Goal: Find contact information: Obtain details needed to contact an individual or organization

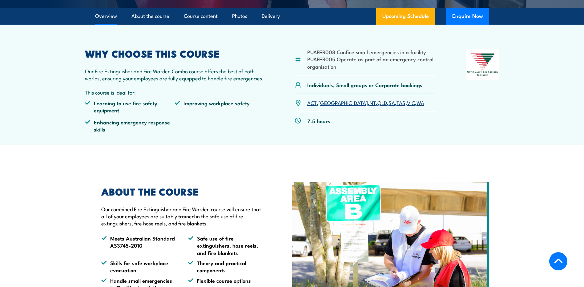
scroll to position [154, 0]
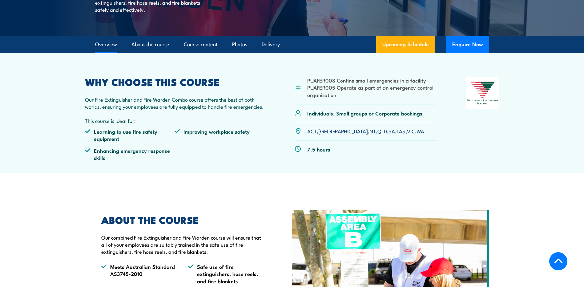
click at [369, 133] on link "NT" at bounding box center [372, 130] width 6 height 7
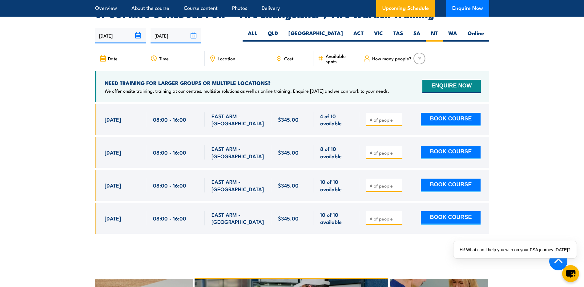
click at [552, 88] on section "UPCOMING SCHEDULE FOR - "Fire Extinguisher / Fire Warden Training" 26/09/2025 2…" at bounding box center [292, 126] width 584 height 234
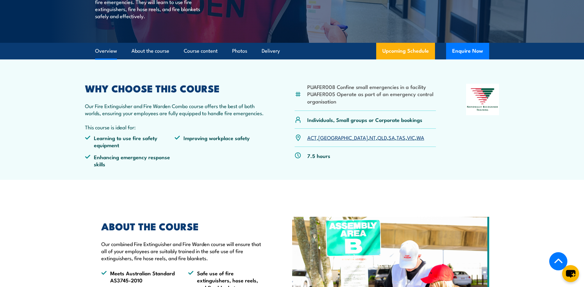
scroll to position [92, 0]
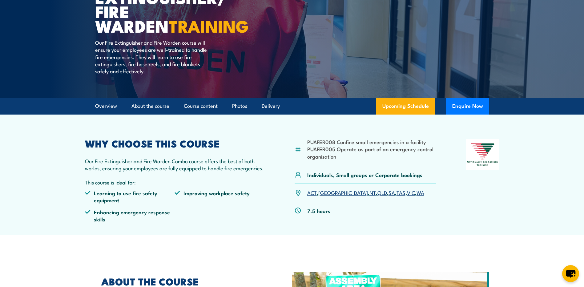
click at [369, 195] on link "NT" at bounding box center [372, 192] width 6 height 7
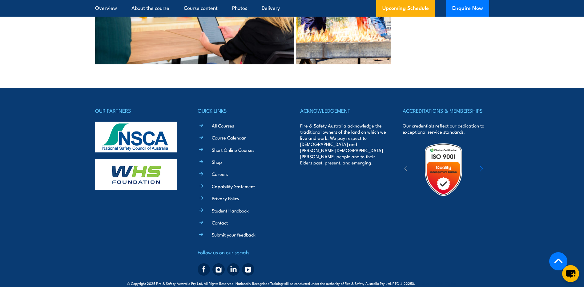
scroll to position [1631, 0]
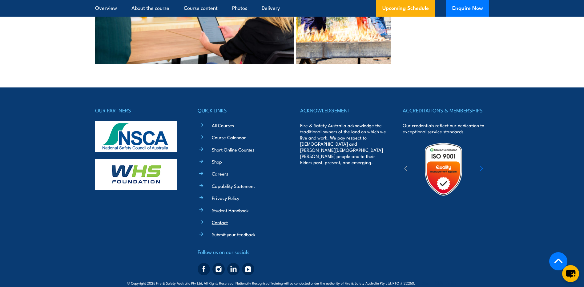
click at [218, 219] on link "Contact" at bounding box center [220, 222] width 16 height 6
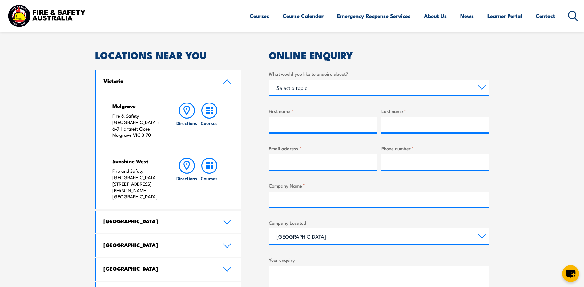
scroll to position [154, 0]
